Goal: Task Accomplishment & Management: Use online tool/utility

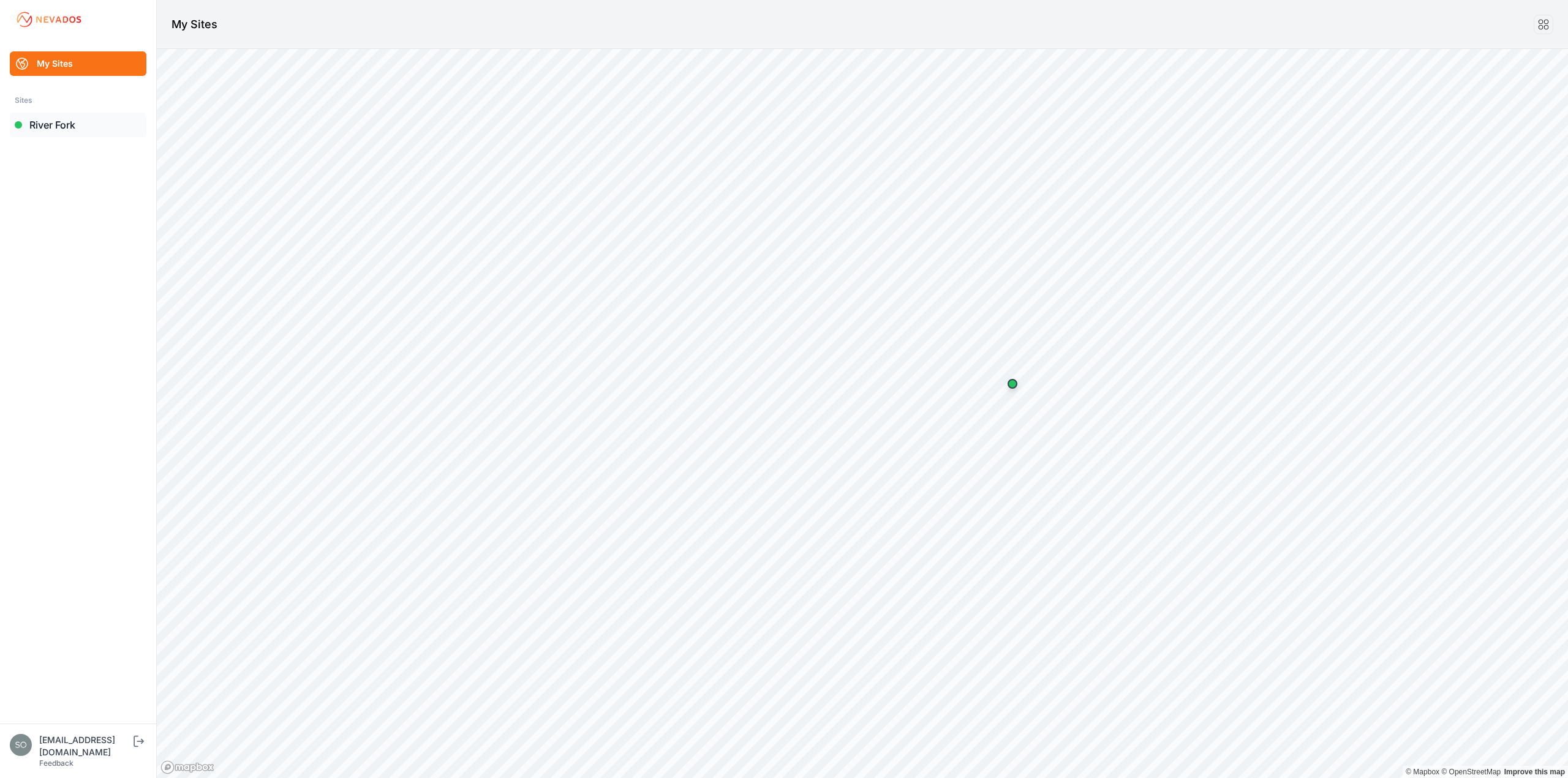
click at [65, 131] on link "River Fork" at bounding box center [78, 124] width 137 height 24
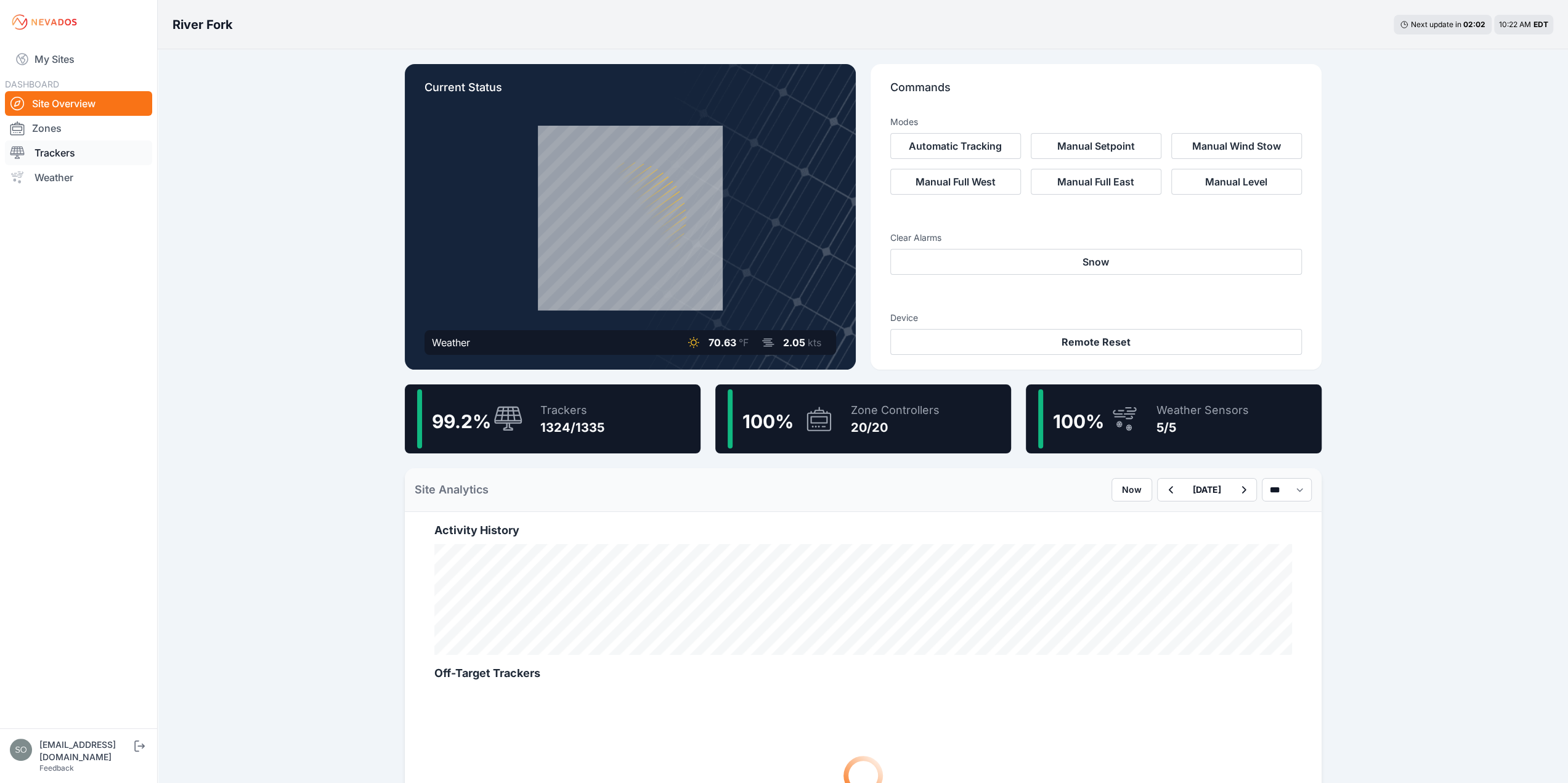
click at [62, 151] on link "Trackers" at bounding box center [78, 153] width 147 height 24
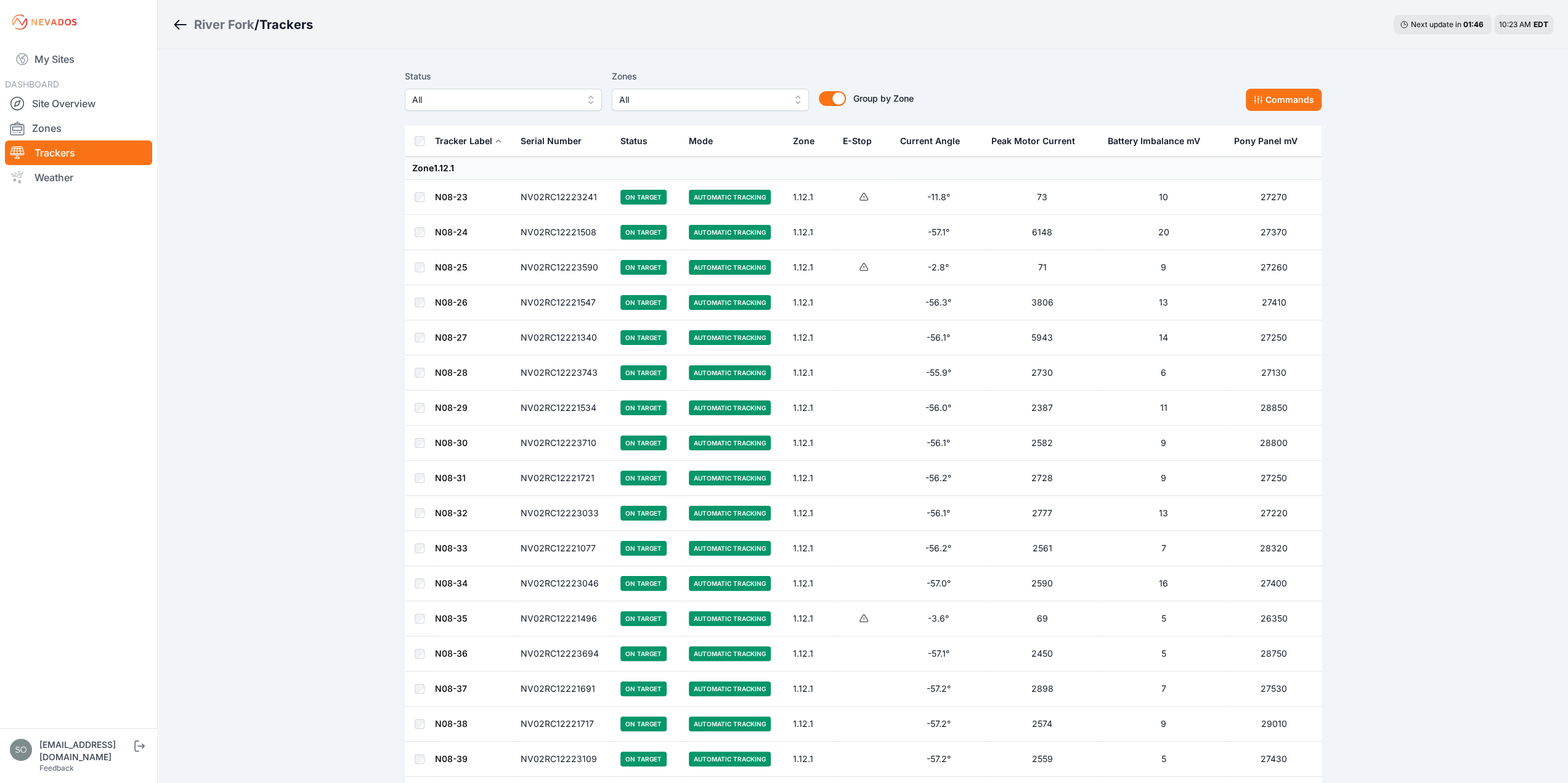
drag, startPoint x: 1392, startPoint y: 590, endPoint x: 1376, endPoint y: 281, distance: 309.4
click at [42, 104] on link "Site Overview" at bounding box center [78, 103] width 147 height 24
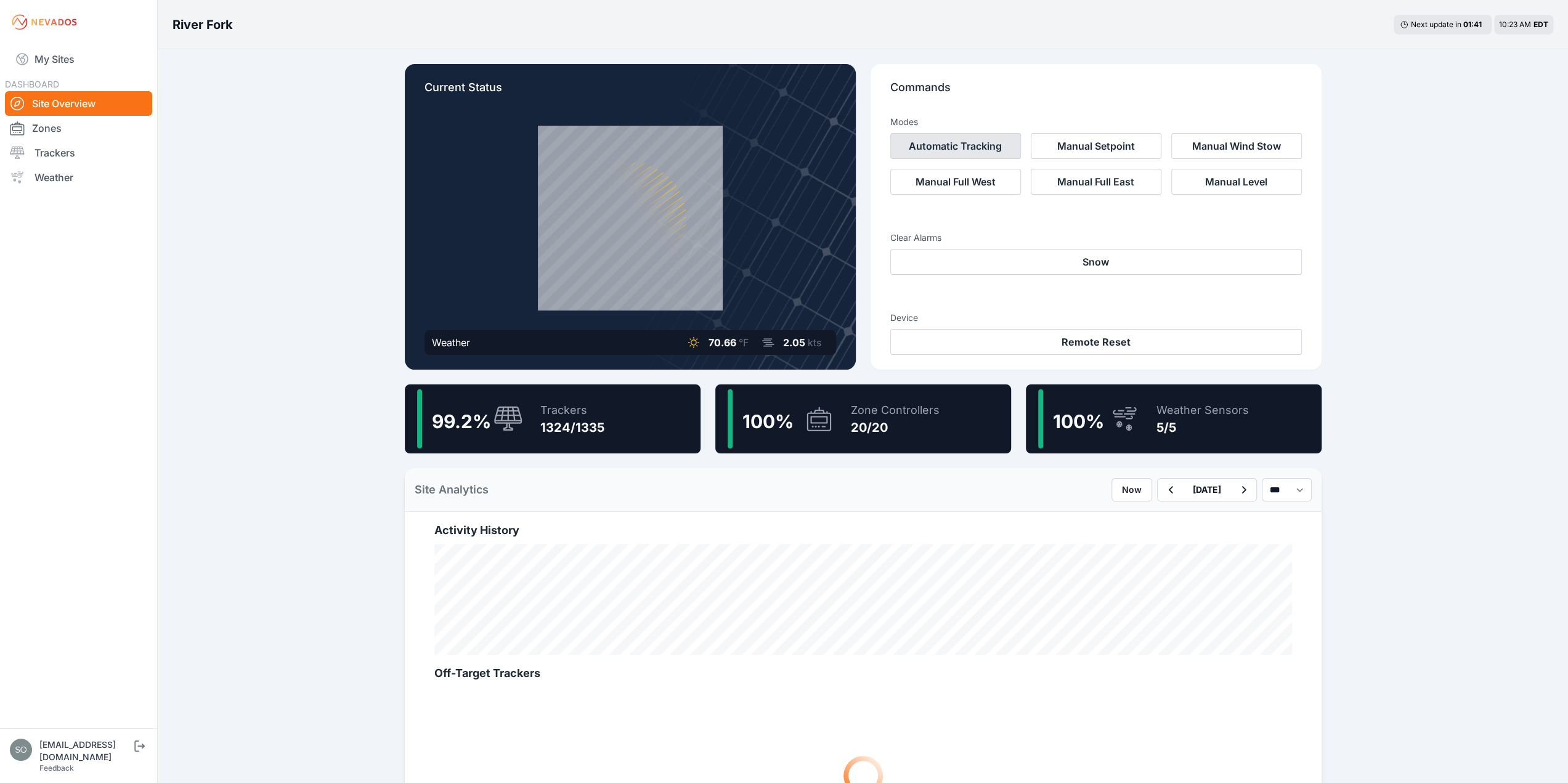
click at [945, 144] on button "Automatic Tracking" at bounding box center [955, 146] width 131 height 26
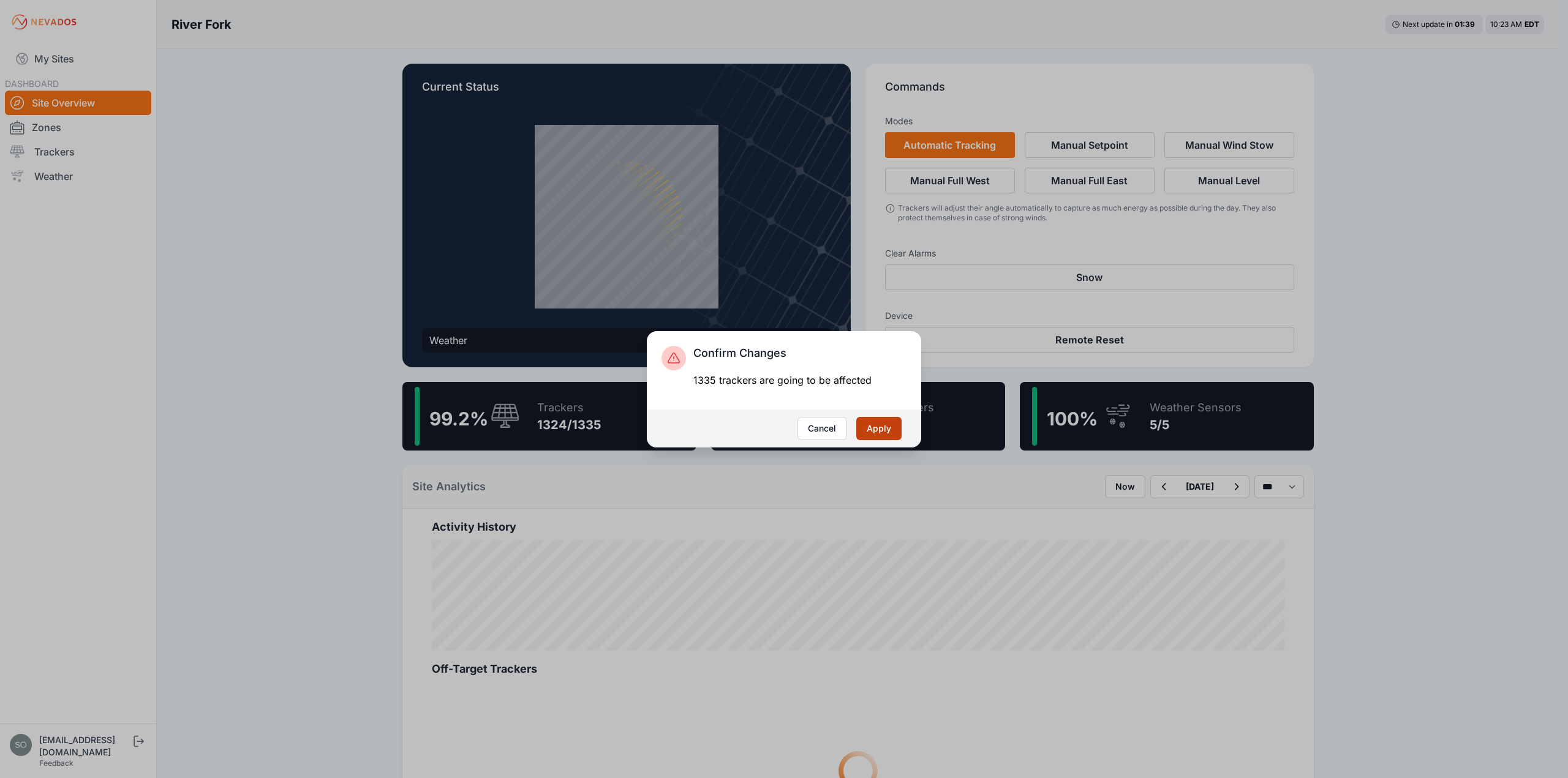
click at [879, 429] on button "Apply" at bounding box center [879, 428] width 46 height 24
